Goal: Transaction & Acquisition: Purchase product/service

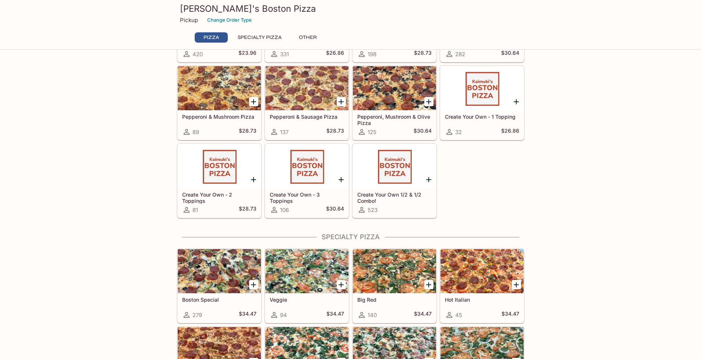
scroll to position [157, 0]
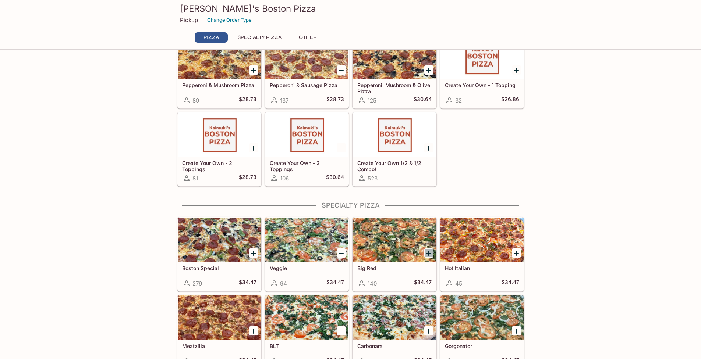
click at [429, 254] on icon "Add Big Red" at bounding box center [428, 253] width 5 height 5
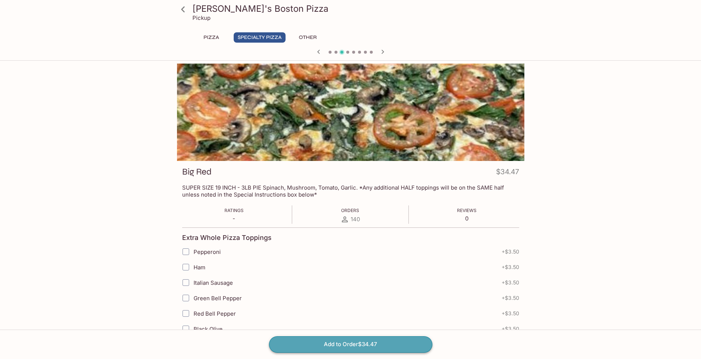
click at [346, 348] on button "Add to Order $34.47" at bounding box center [350, 345] width 163 height 16
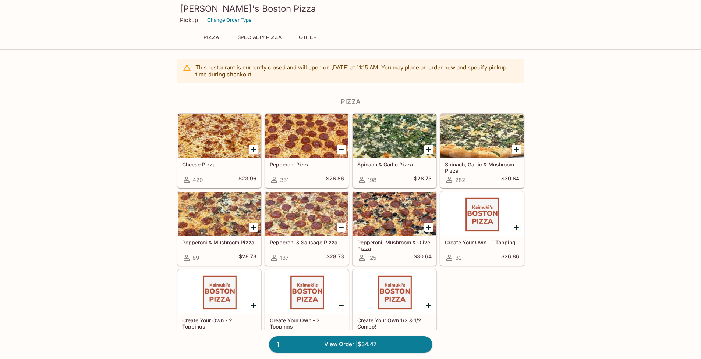
click at [429, 150] on icon "Add Spinach & Garlic Pizza" at bounding box center [428, 149] width 5 height 5
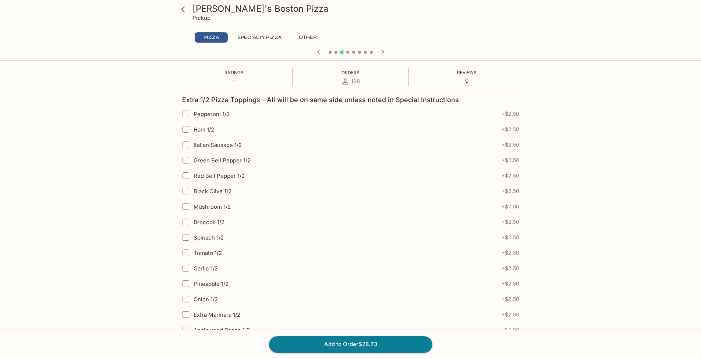
scroll to position [139, 0]
click at [185, 252] on input "Tomato 1/2" at bounding box center [185, 252] width 15 height 15
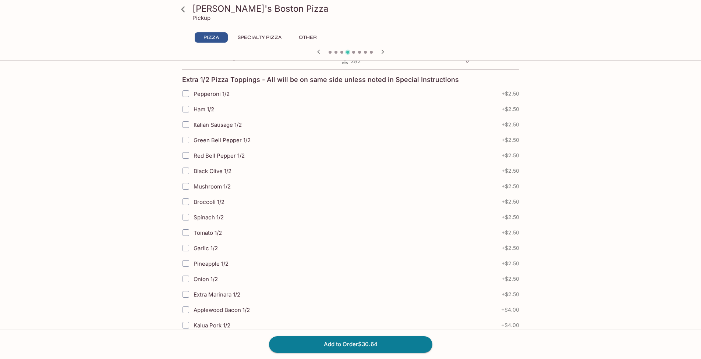
scroll to position [159, 0]
click at [187, 232] on input "Tomato 1/2" at bounding box center [185, 232] width 15 height 15
checkbox input "true"
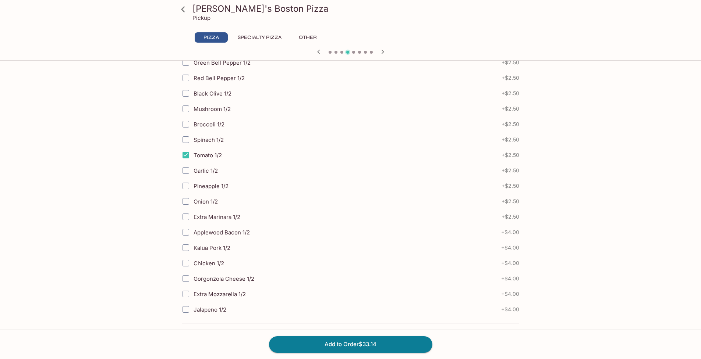
scroll to position [241, 0]
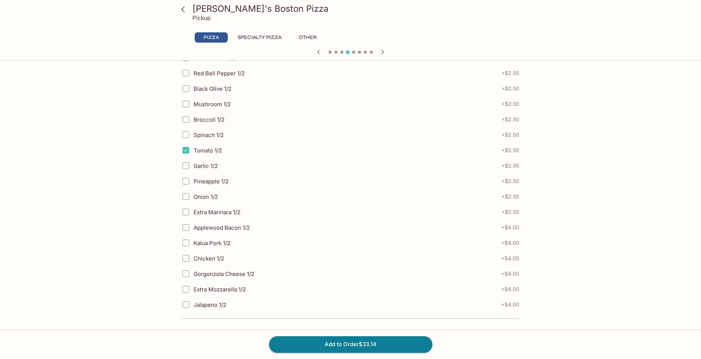
click at [180, 9] on icon at bounding box center [183, 9] width 13 height 13
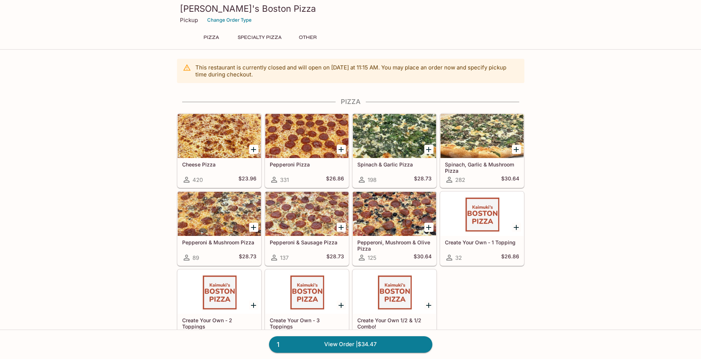
click at [429, 149] on icon "Add Spinach & Garlic Pizza" at bounding box center [428, 149] width 5 height 5
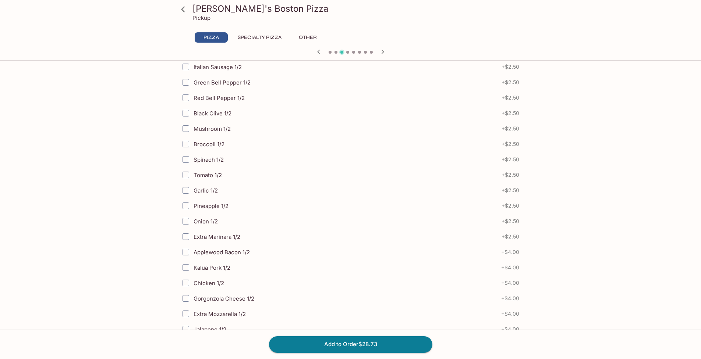
scroll to position [241, 0]
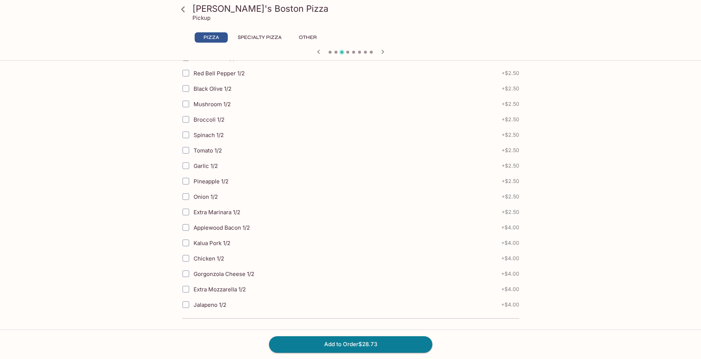
click at [188, 151] on input "Tomato 1/2" at bounding box center [185, 150] width 15 height 15
checkbox input "true"
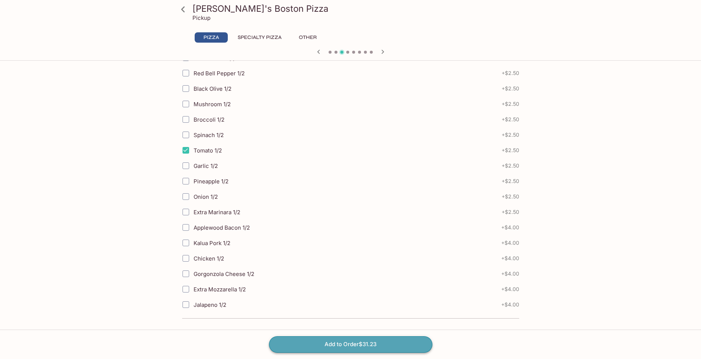
click at [358, 345] on button "Add to Order $31.23" at bounding box center [350, 345] width 163 height 16
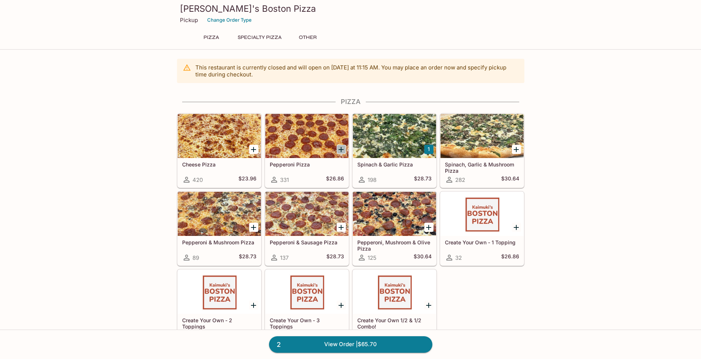
click at [343, 149] on icon "Add Pepperoni Pizza" at bounding box center [341, 149] width 9 height 9
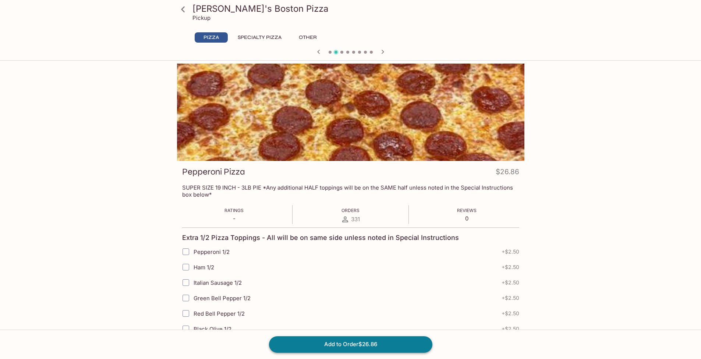
click at [366, 347] on button "Add to Order $26.86" at bounding box center [350, 345] width 163 height 16
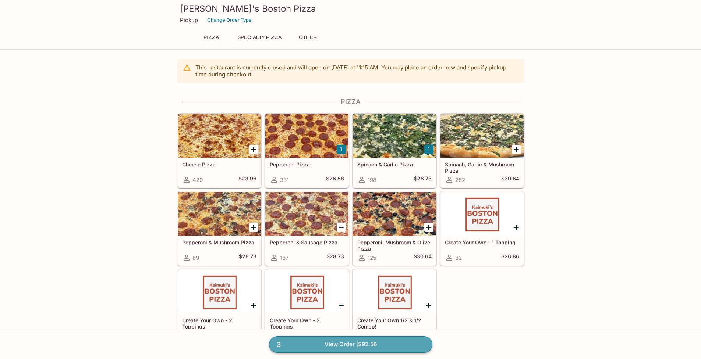
click at [341, 346] on link "3 View Order | $92.56" at bounding box center [350, 345] width 163 height 16
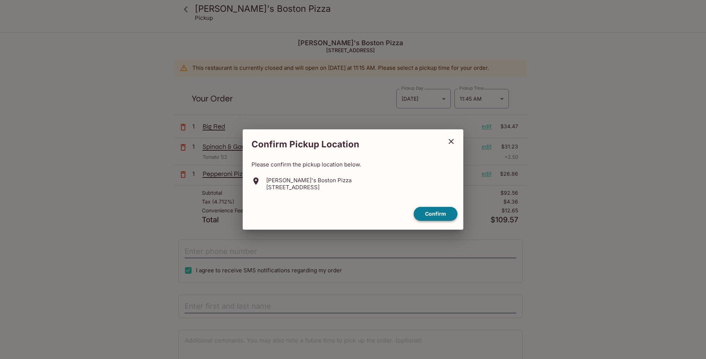
click at [440, 212] on button "Confirm" at bounding box center [436, 214] width 44 height 14
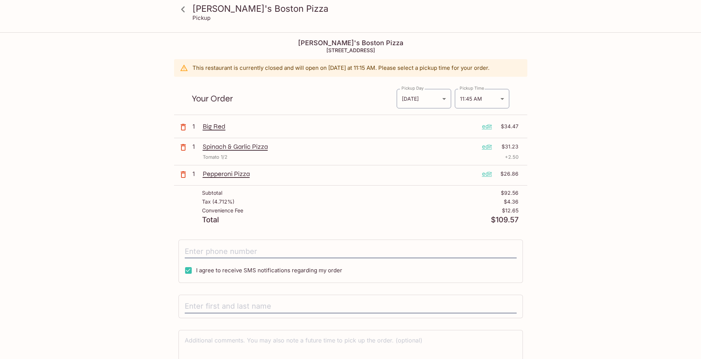
click at [487, 148] on p "edit" at bounding box center [487, 147] width 10 height 8
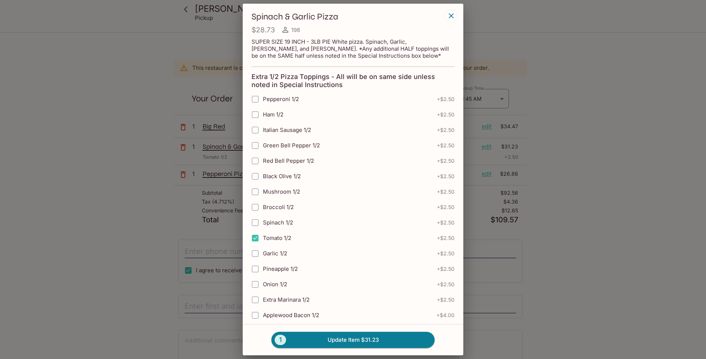
click at [451, 16] on icon "button" at bounding box center [451, 15] width 5 height 5
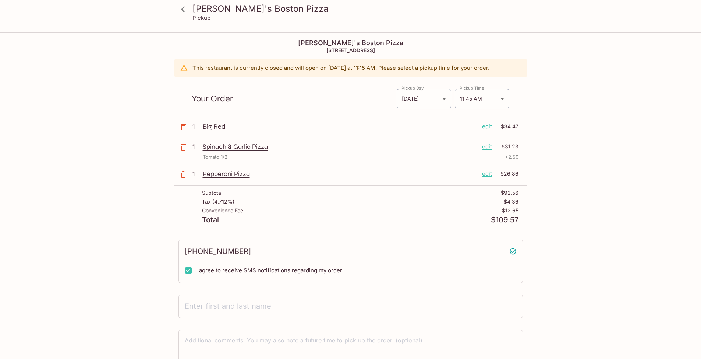
type input "[PHONE_NUMBER]"
type input "[PERSON_NAME]"
click at [392, 342] on textarea at bounding box center [351, 349] width 332 height 25
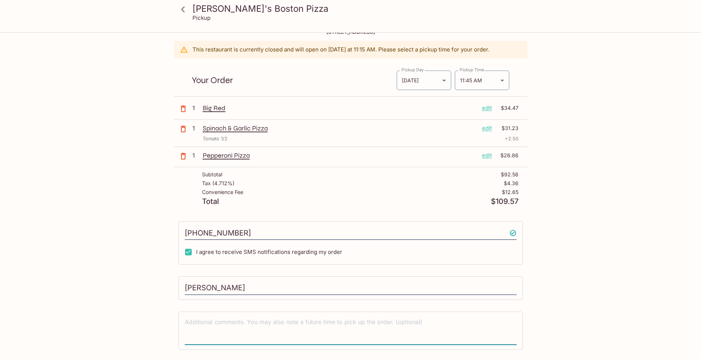
scroll to position [39, 0]
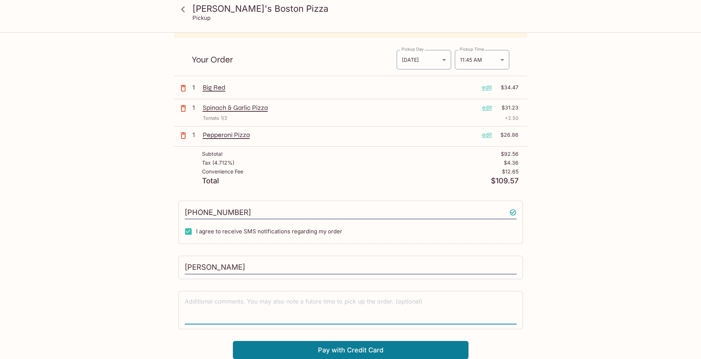
click at [268, 303] on textarea at bounding box center [351, 310] width 332 height 25
type textarea "Pick up"
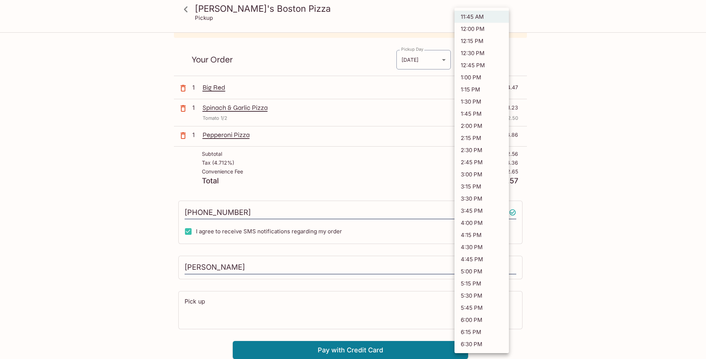
click at [502, 60] on body "[PERSON_NAME]'s Boston Pizza Pickup [PERSON_NAME]'s Boston Pizza [STREET_ADDRES…" at bounding box center [353, 173] width 706 height 359
click at [485, 19] on li "11:45 AM" at bounding box center [482, 17] width 54 height 12
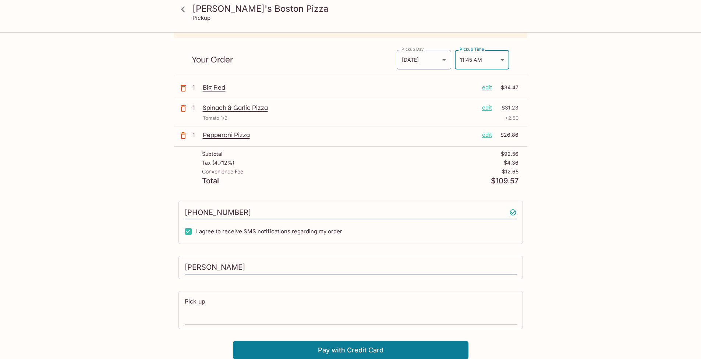
click at [215, 308] on textarea "Pick up" at bounding box center [351, 310] width 332 height 25
drag, startPoint x: 201, startPoint y: 303, endPoint x: 179, endPoint y: 302, distance: 22.1
click at [179, 302] on div "Pick up x" at bounding box center [350, 310] width 344 height 38
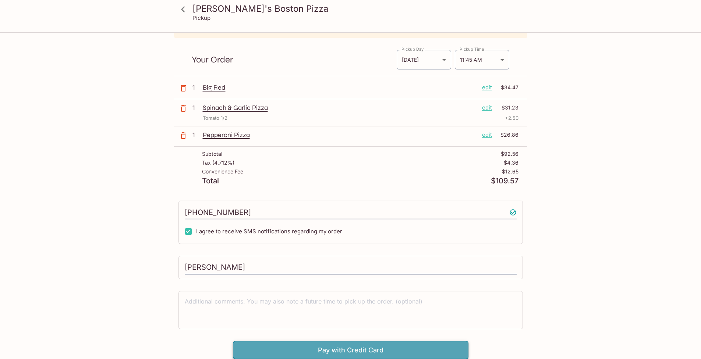
click at [352, 351] on button "Pay with Credit Card" at bounding box center [350, 350] width 235 height 18
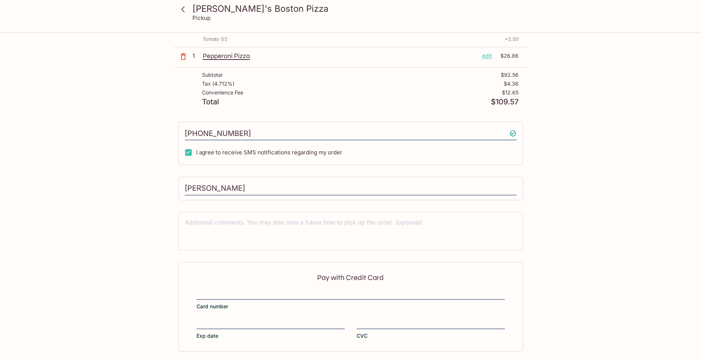
scroll to position [149, 0]
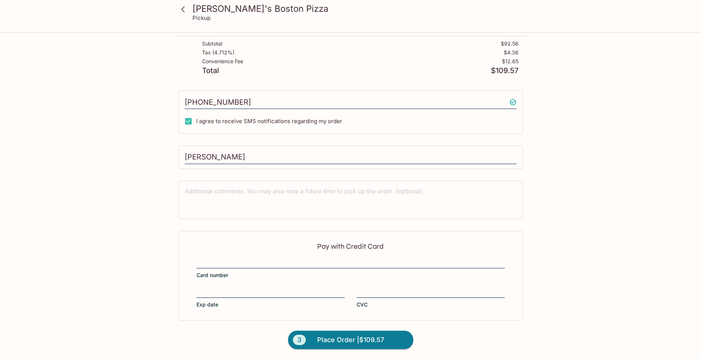
click at [216, 258] on div "Pay with Credit Card Card number Exp date CVC" at bounding box center [350, 276] width 344 height 90
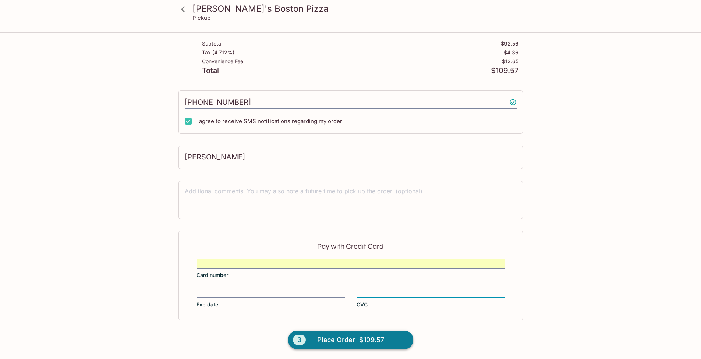
click at [330, 343] on span "Place Order | $109.57" at bounding box center [350, 340] width 67 height 12
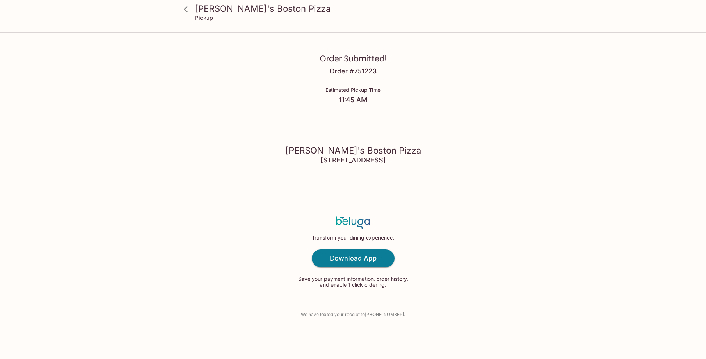
click at [568, 146] on div "Order Submitted! Order # 751223 Estimated Pickup Time 11:45 AM Kaimuki's Boston…" at bounding box center [353, 179] width 471 height 359
